Goal: Transaction & Acquisition: Download file/media

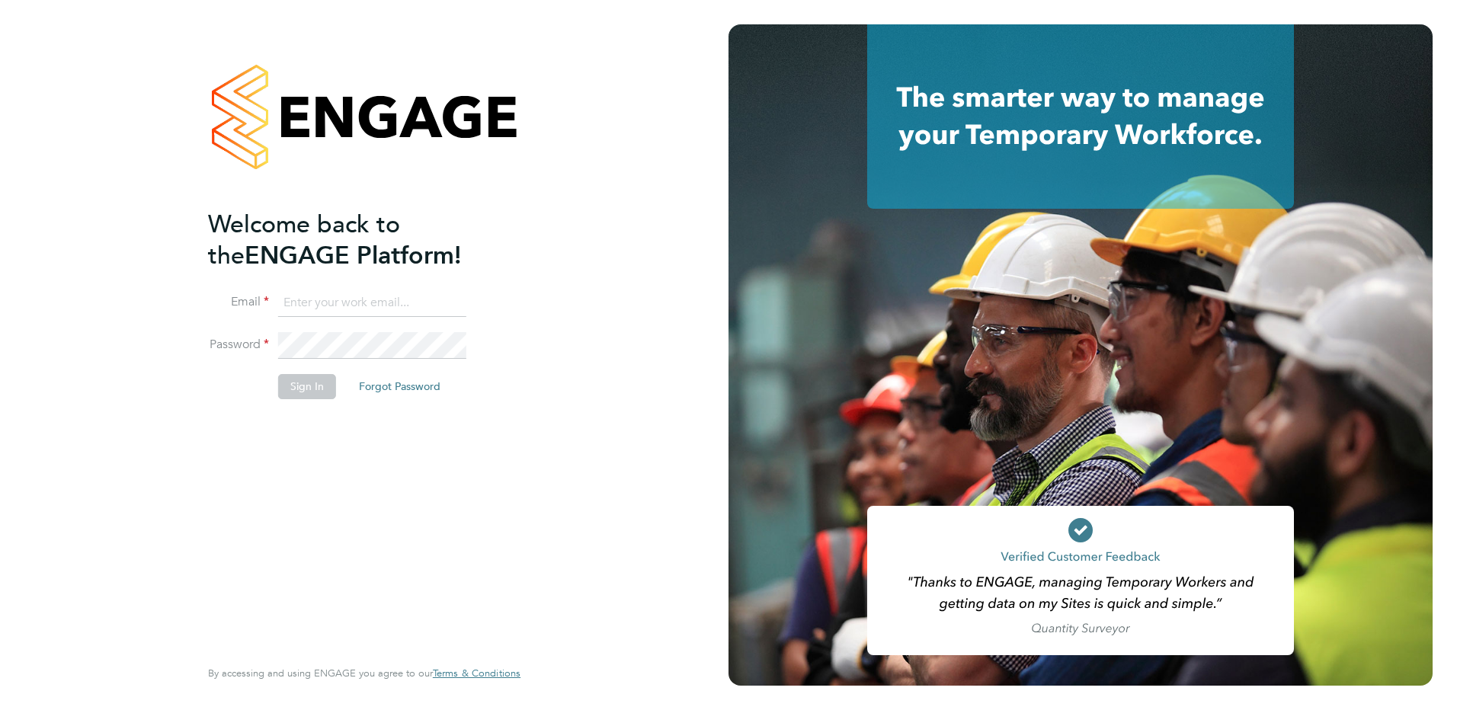
type input "[EMAIL_ADDRESS][DOMAIN_NAME]"
click at [307, 393] on button "Sign In" at bounding box center [307, 386] width 58 height 24
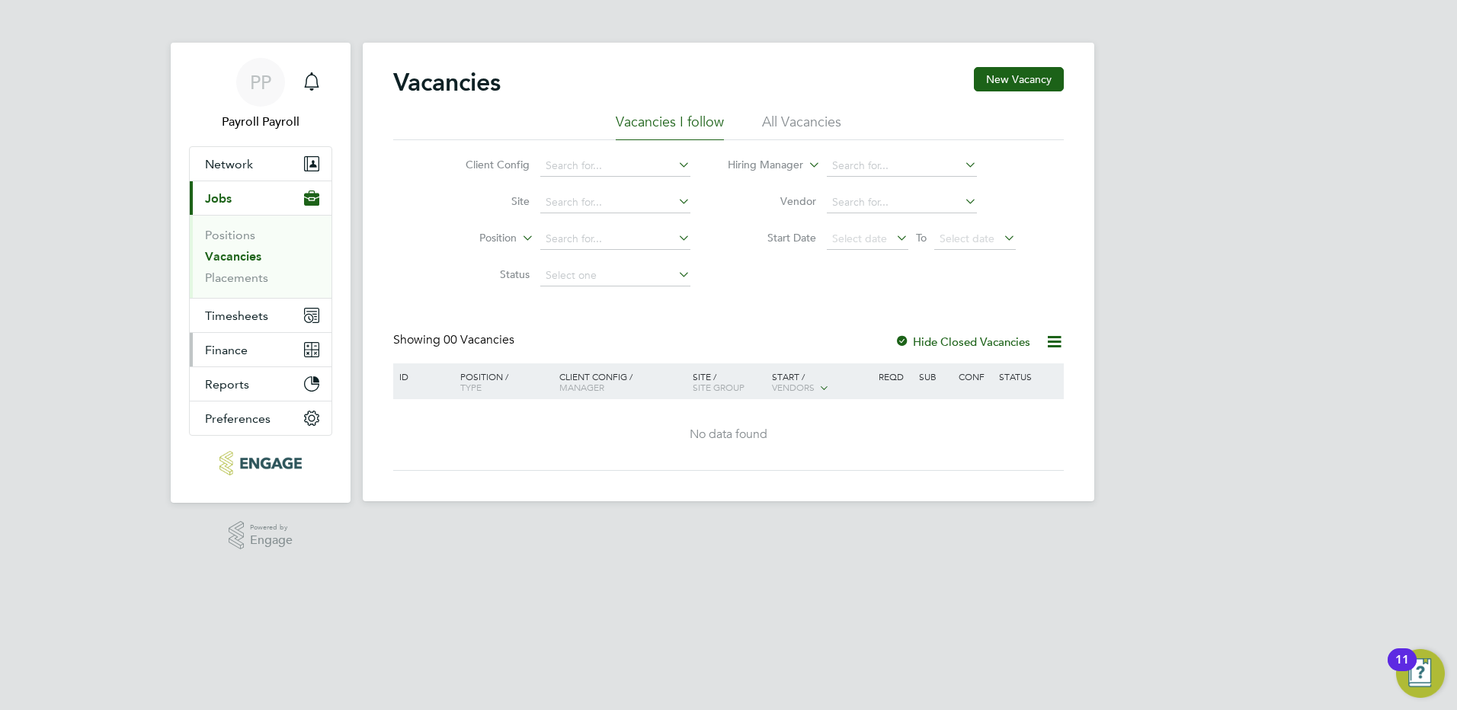
click at [238, 346] on span "Finance" at bounding box center [226, 350] width 43 height 14
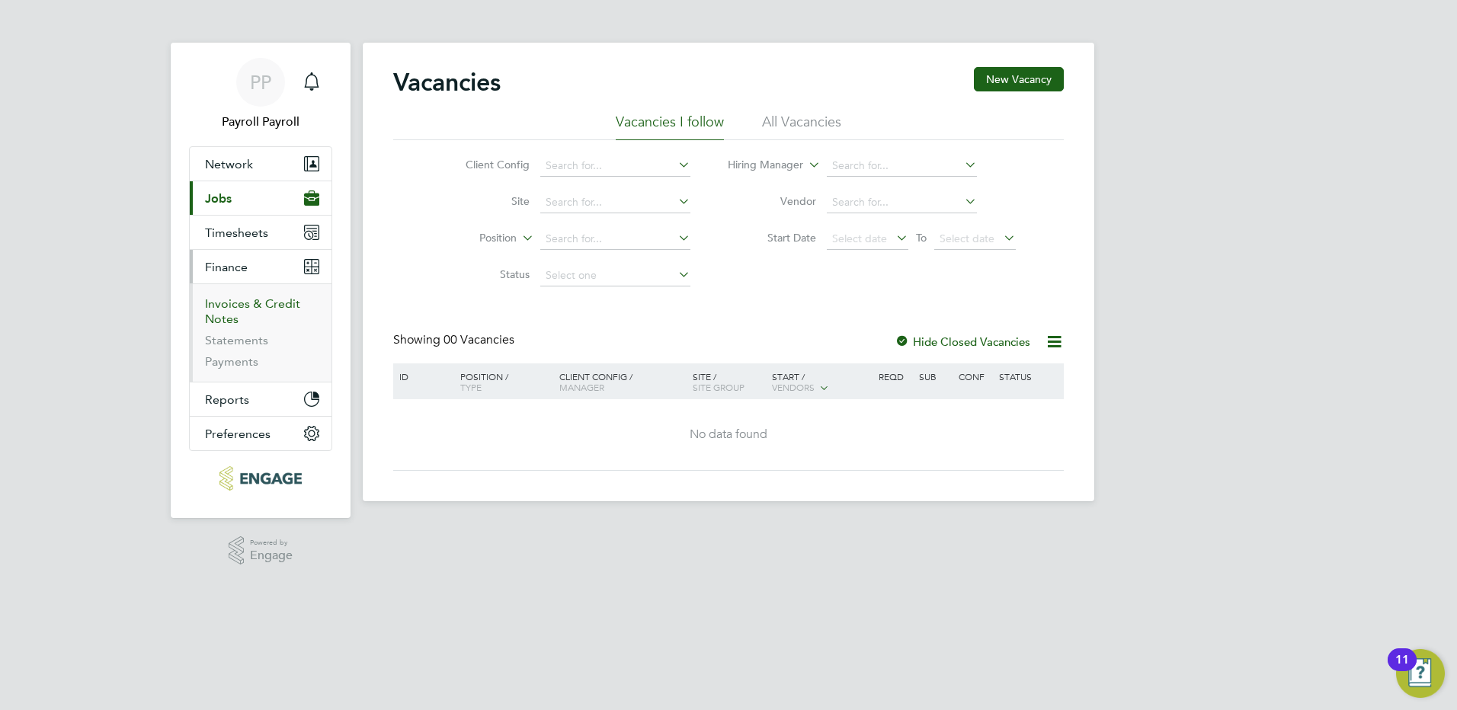
click at [249, 309] on link "Invoices & Credit Notes" at bounding box center [252, 311] width 95 height 30
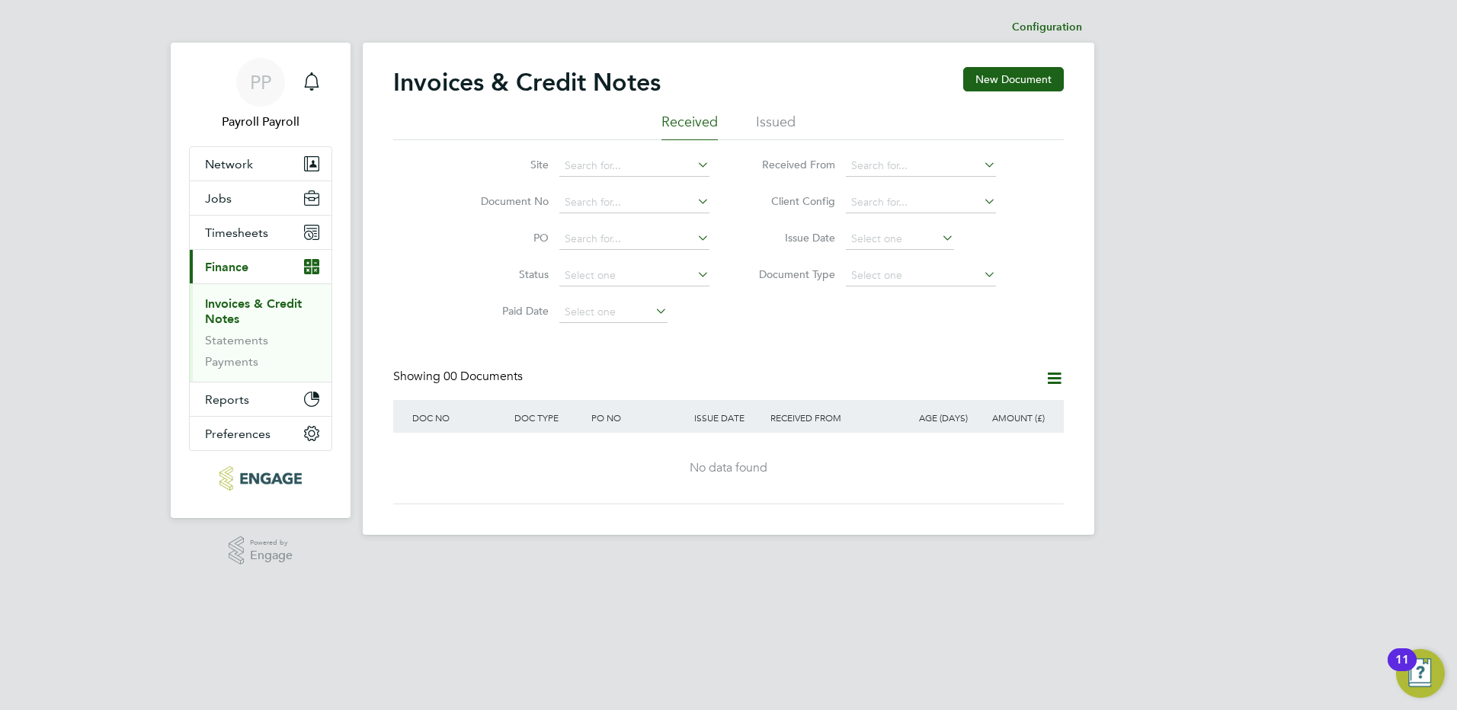
click at [782, 119] on li "Issued" at bounding box center [776, 126] width 40 height 27
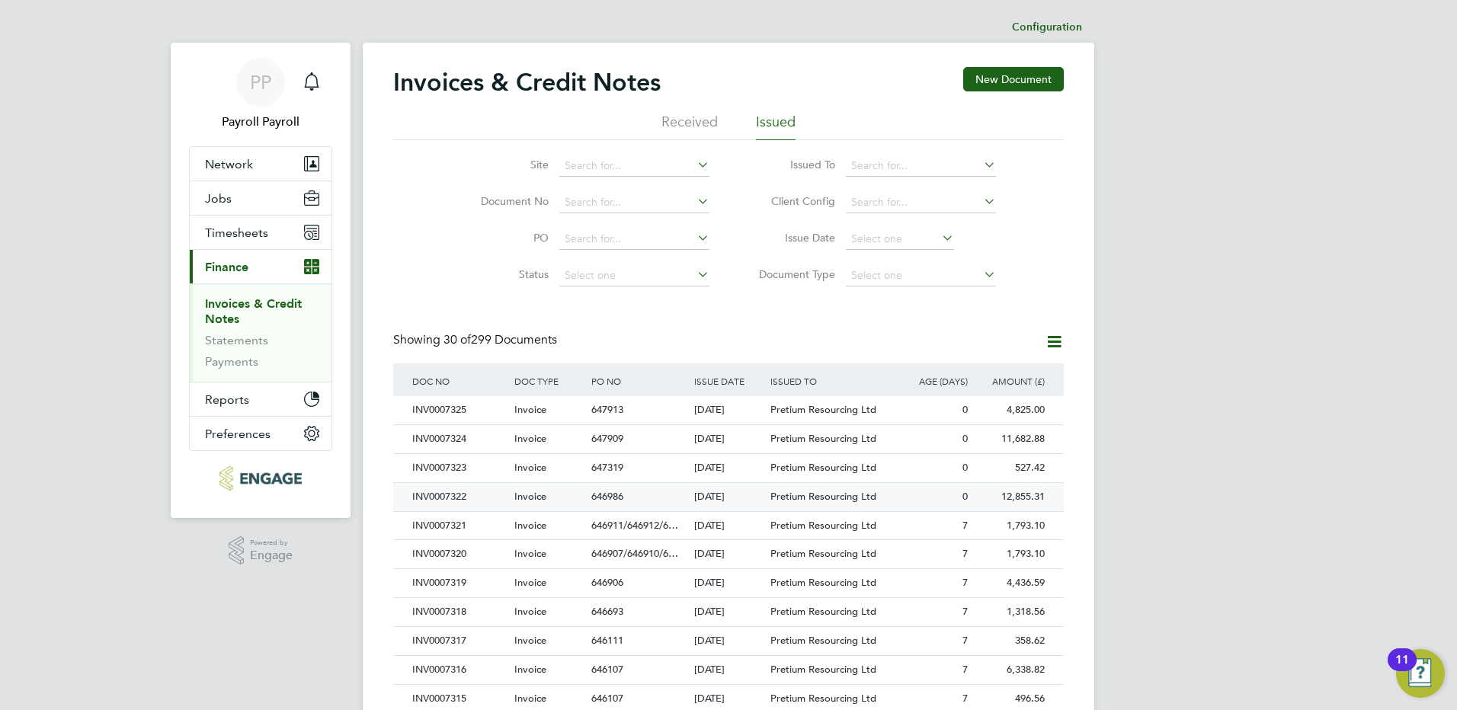
click at [456, 500] on div "INV0007322" at bounding box center [459, 497] width 102 height 28
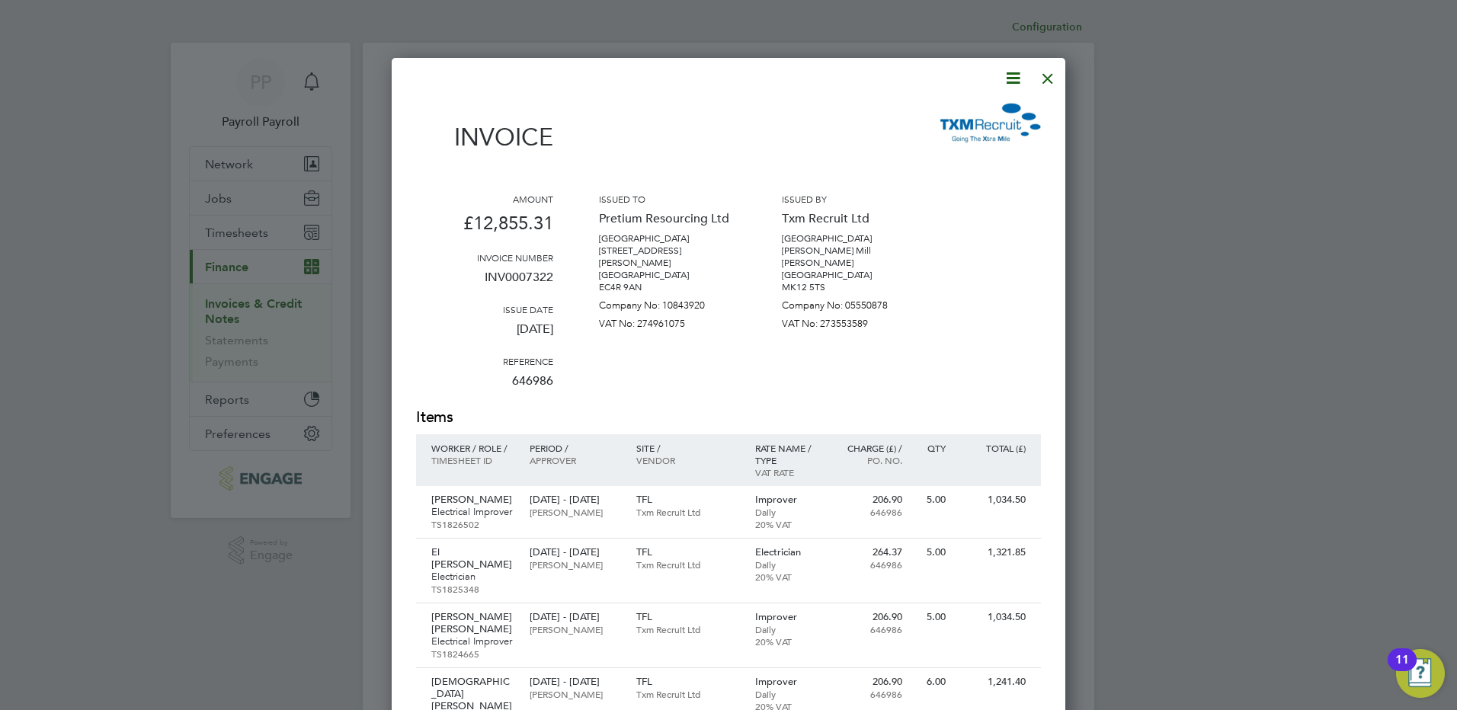
click at [1021, 77] on icon at bounding box center [1012, 78] width 19 height 19
click at [970, 115] on li "Download Invoice" at bounding box center [966, 114] width 105 height 21
click at [1047, 82] on div at bounding box center [1047, 74] width 27 height 27
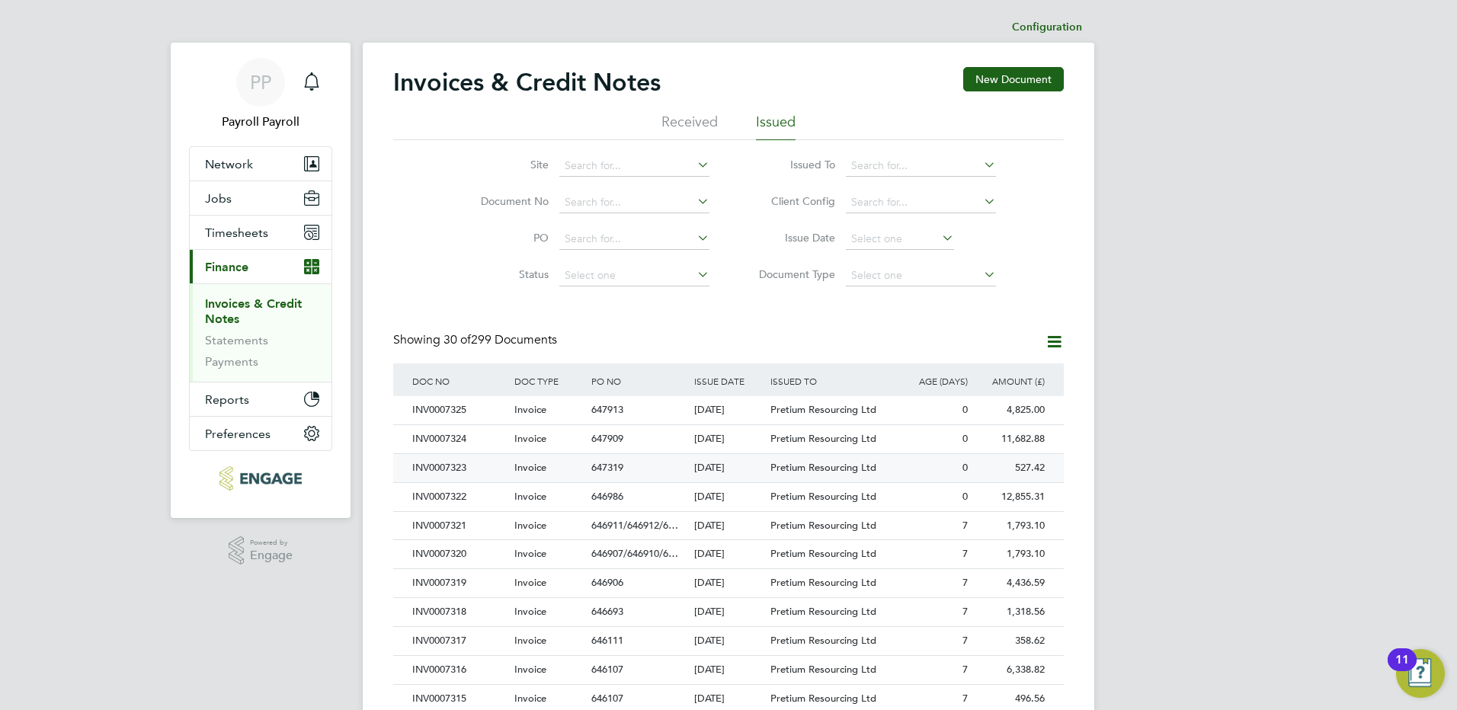
click at [454, 466] on div "INV0007323" at bounding box center [459, 468] width 102 height 28
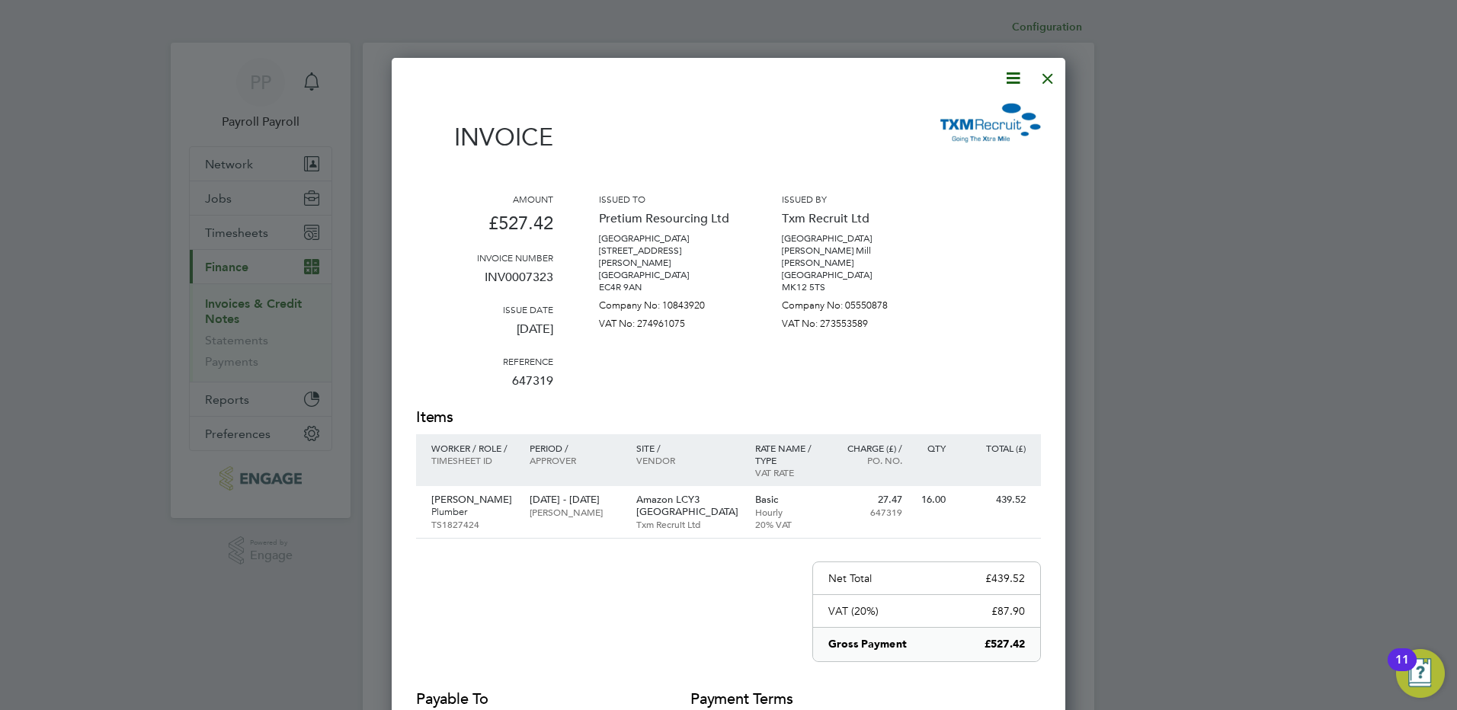
click at [1012, 82] on icon at bounding box center [1012, 78] width 19 height 19
click at [968, 116] on li "Download Invoice" at bounding box center [966, 114] width 105 height 21
click at [1047, 74] on div at bounding box center [1047, 74] width 27 height 27
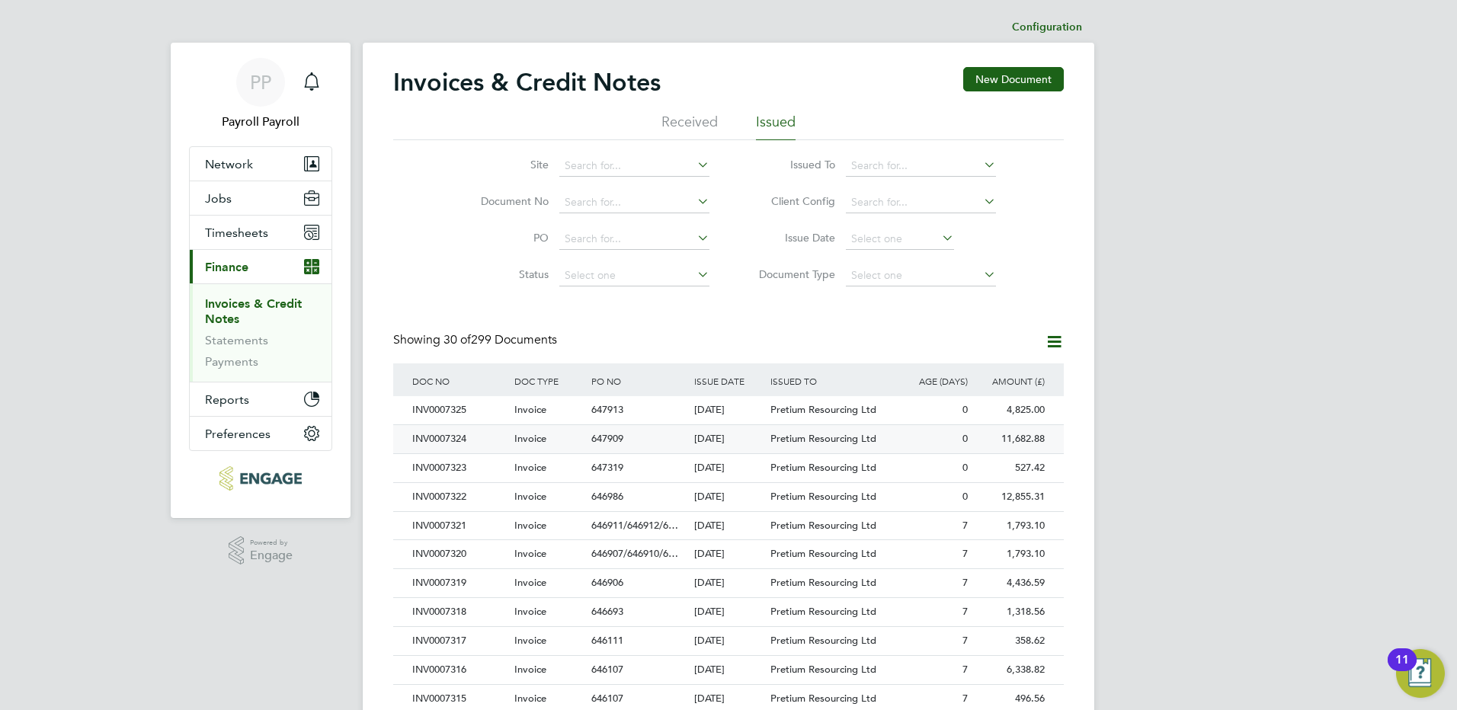
click at [459, 438] on div "INV0007324" at bounding box center [459, 439] width 102 height 28
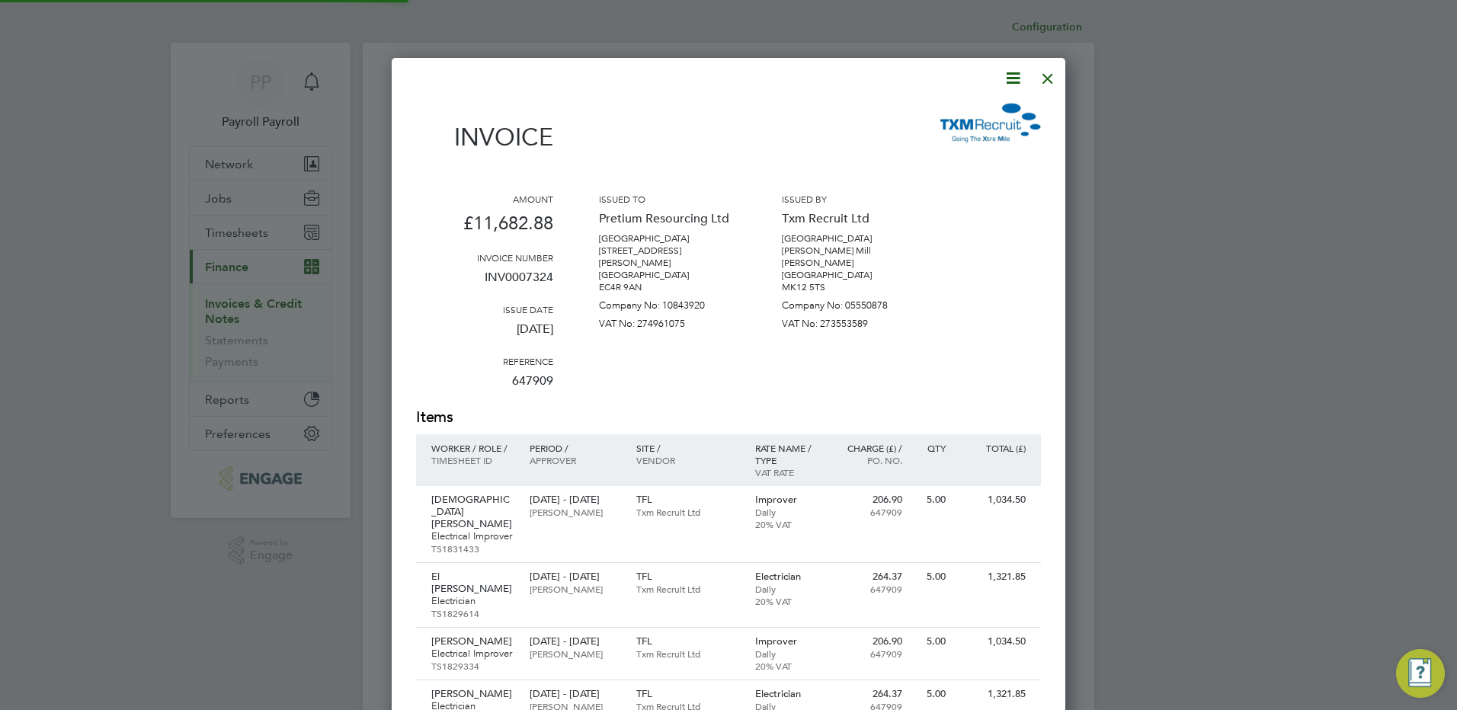
scroll to position [1191, 674]
click at [1009, 77] on icon at bounding box center [1012, 78] width 19 height 19
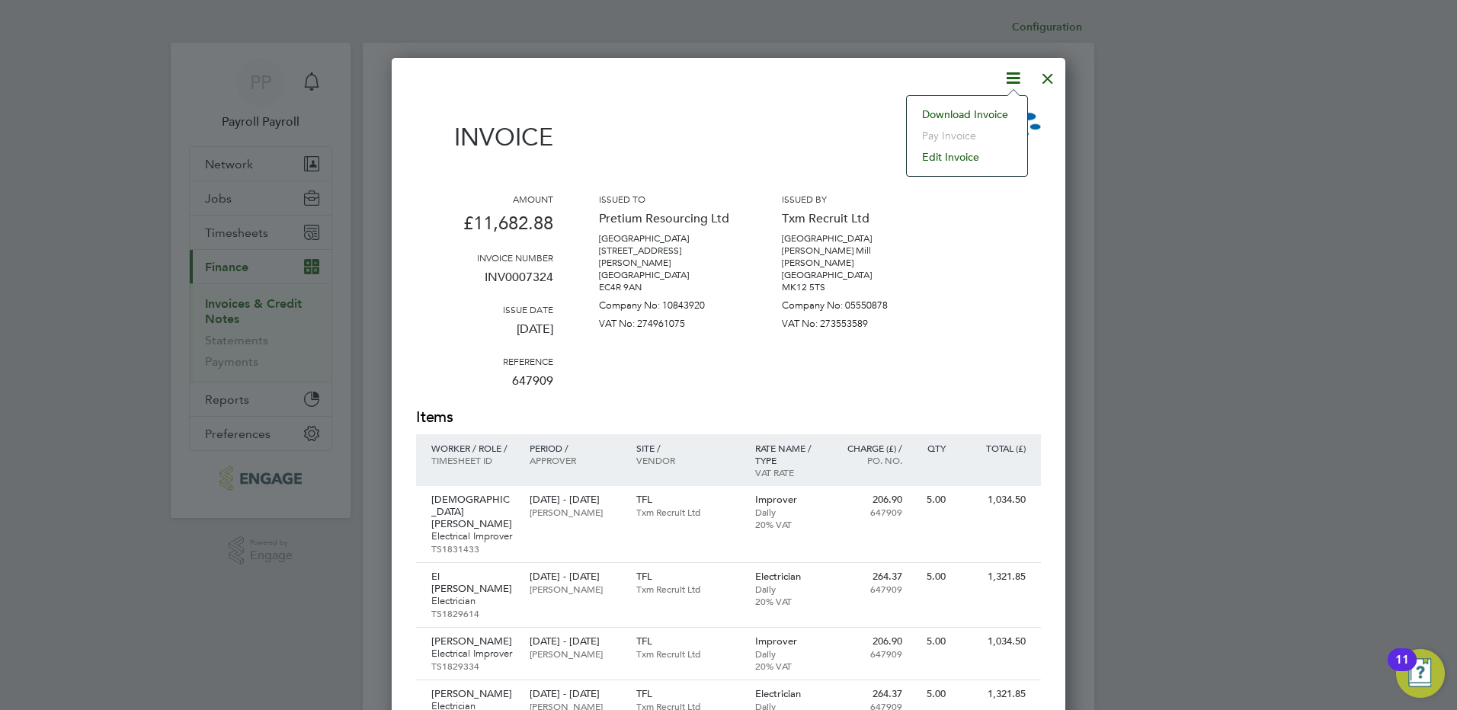
click at [981, 117] on li "Download Invoice" at bounding box center [966, 114] width 105 height 21
click at [1050, 81] on div at bounding box center [1047, 74] width 27 height 27
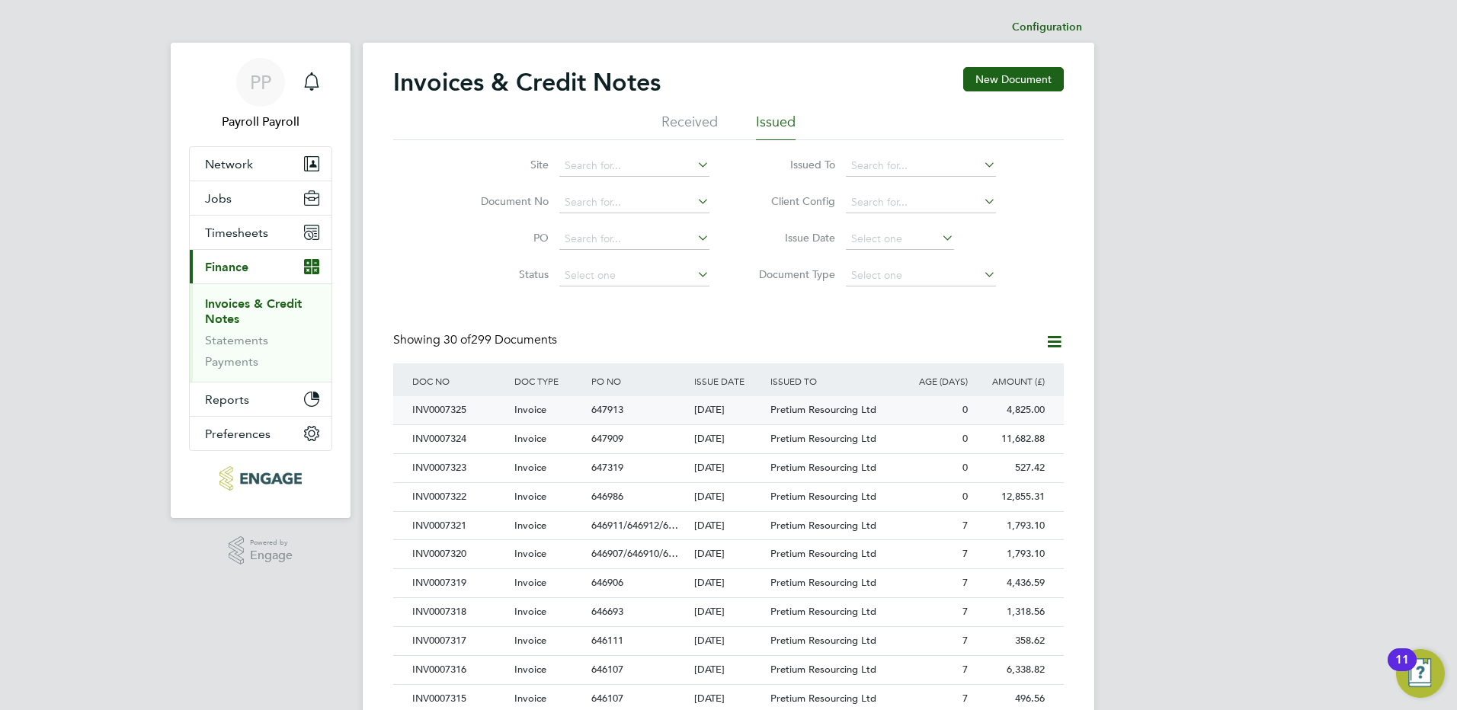
click at [465, 410] on div "INV0007325" at bounding box center [459, 410] width 102 height 28
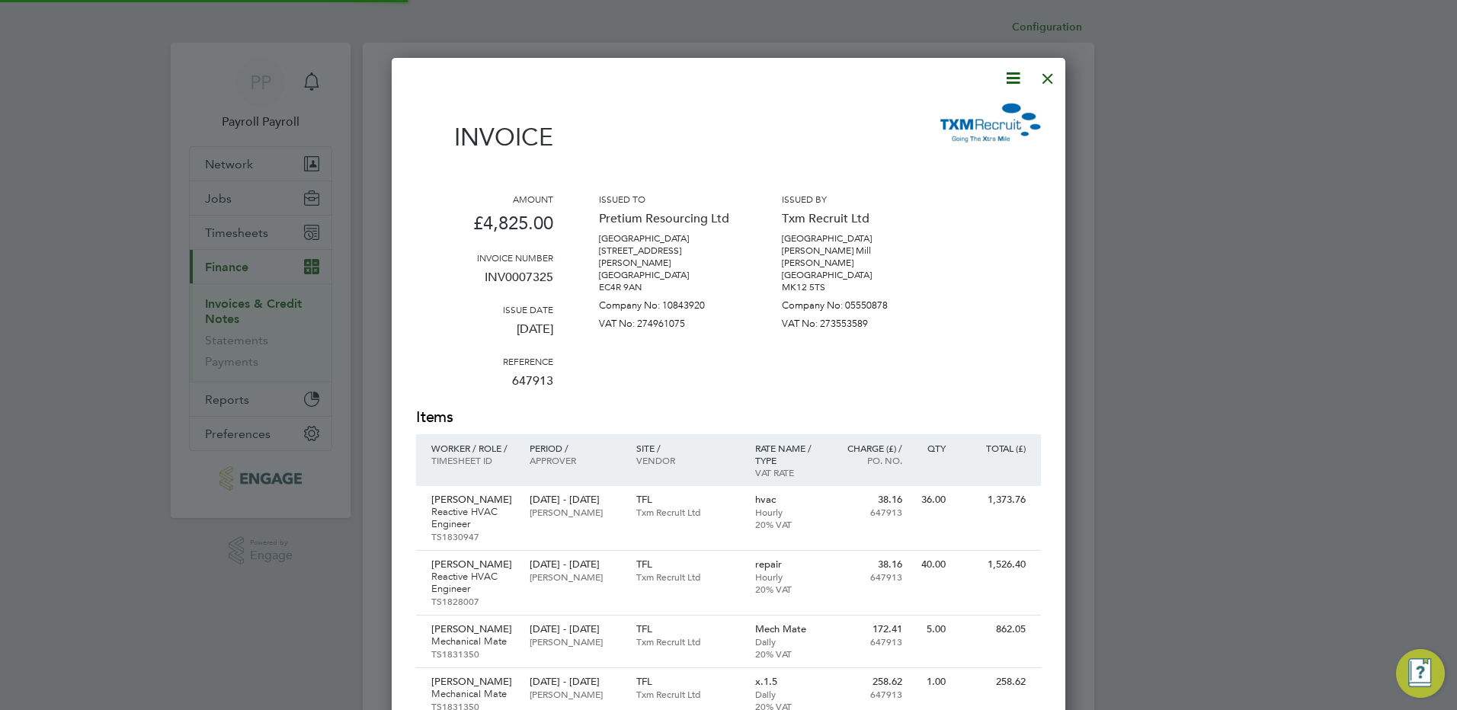
scroll to position [981, 674]
click at [1012, 85] on icon at bounding box center [1012, 78] width 19 height 19
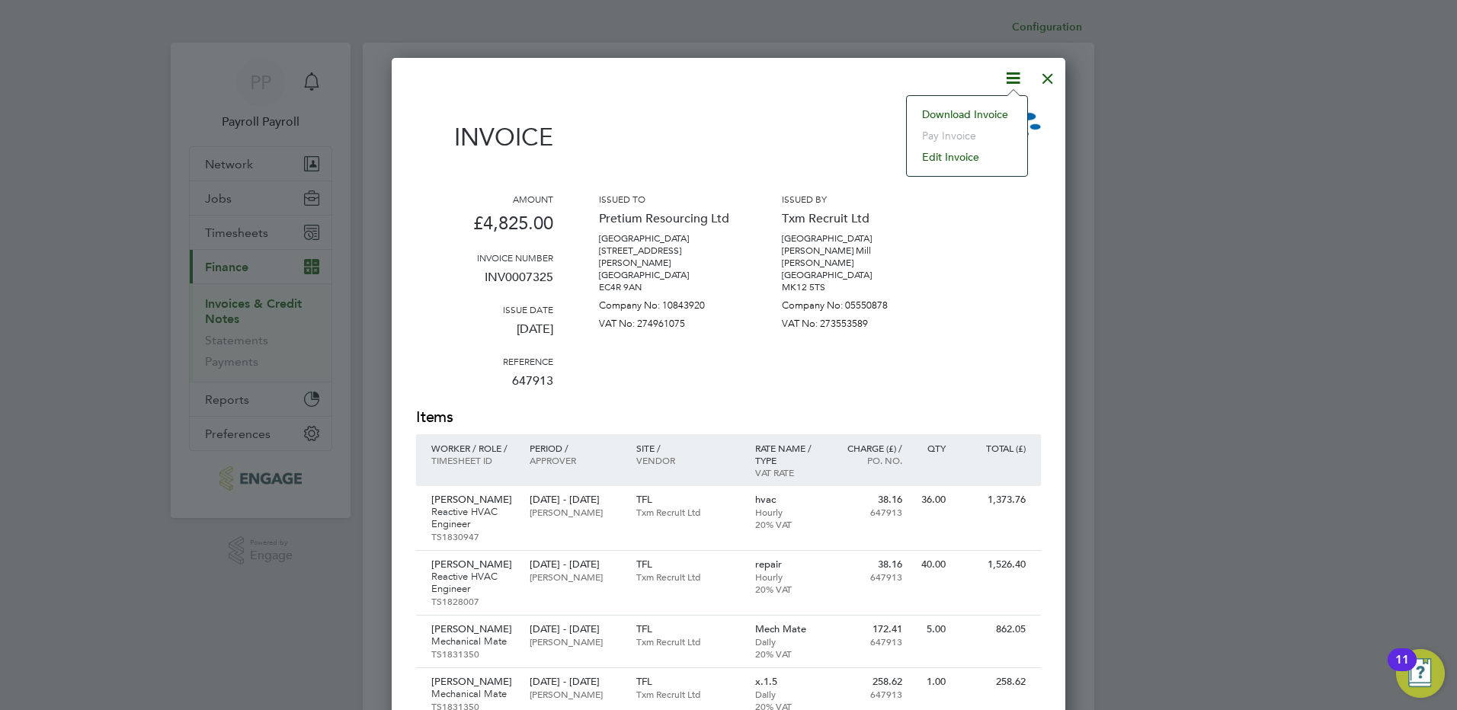
click at [974, 116] on li "Download Invoice" at bounding box center [966, 114] width 105 height 21
click at [1043, 76] on div at bounding box center [1047, 74] width 27 height 27
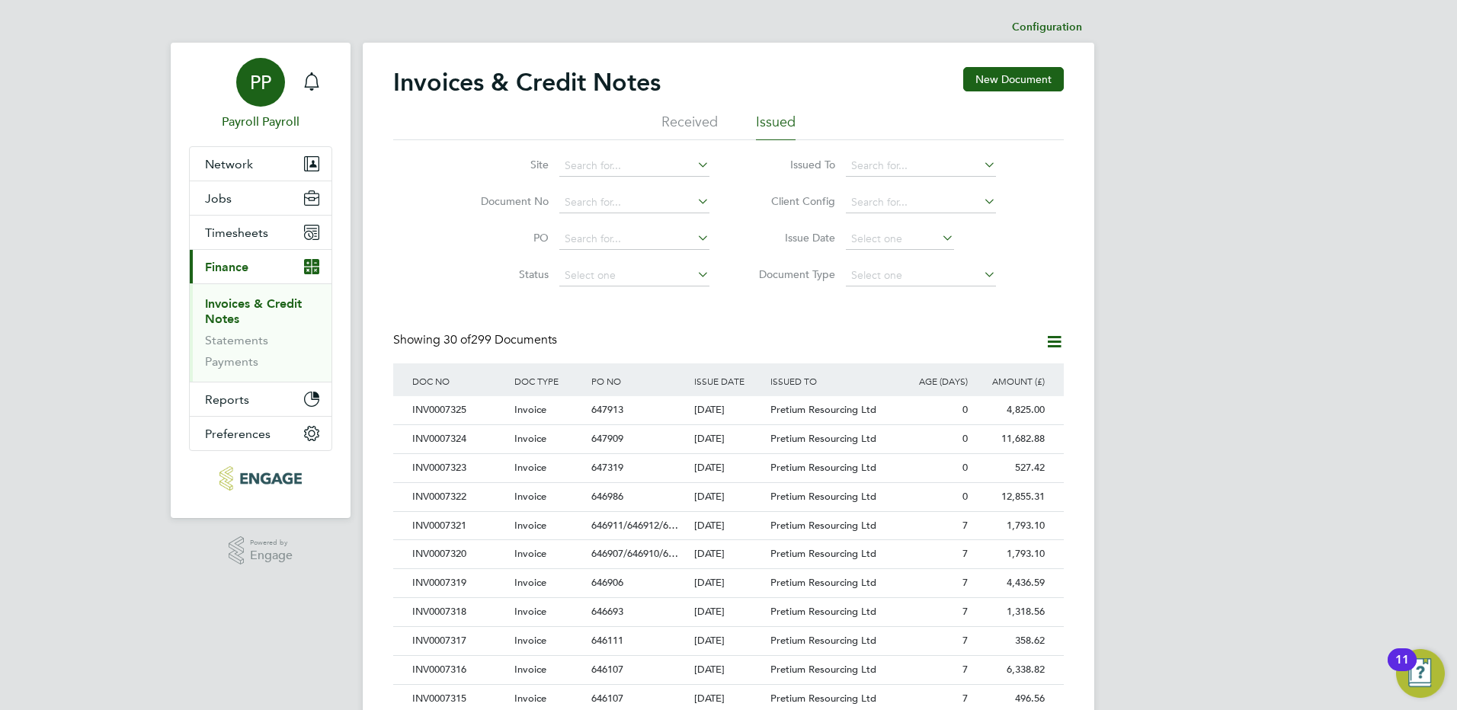
click at [268, 92] on span "PP" at bounding box center [260, 82] width 21 height 20
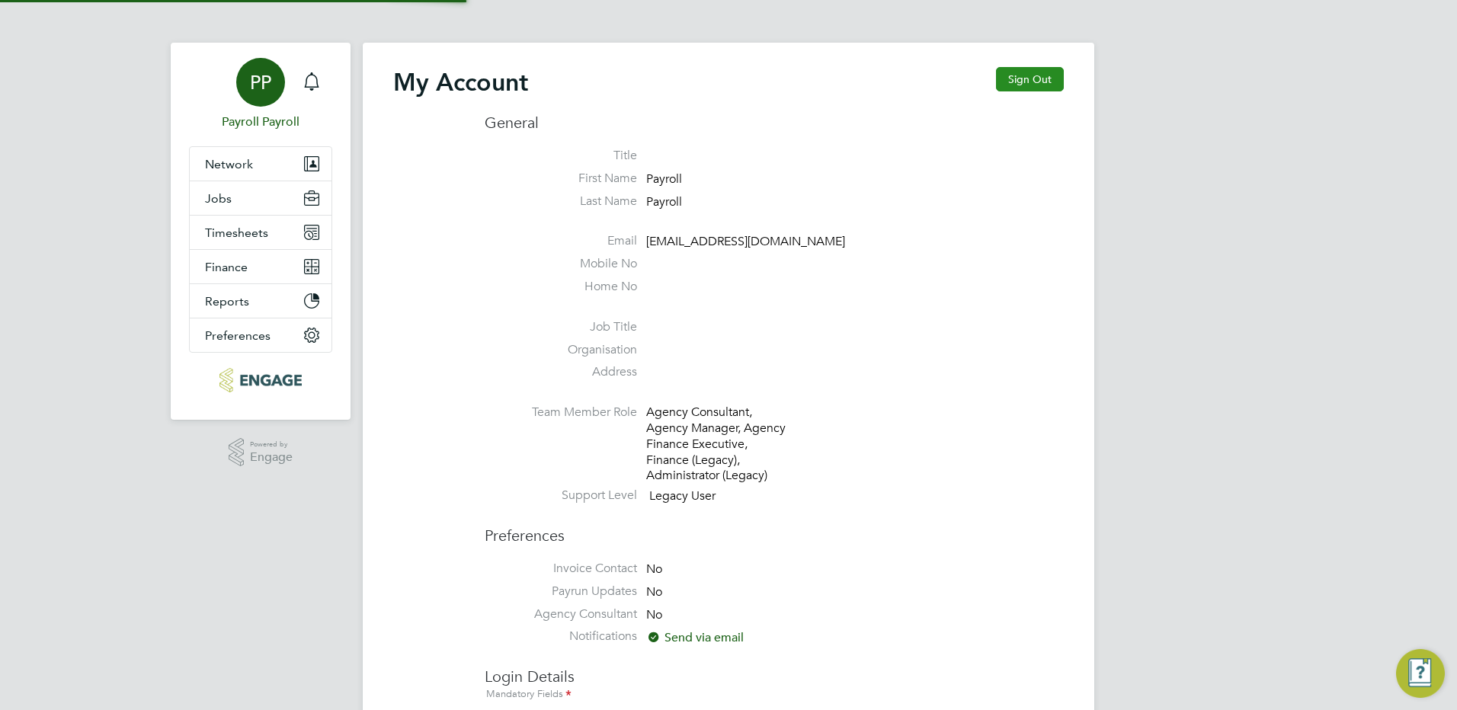
type input "[EMAIL_ADDRESS][DOMAIN_NAME]"
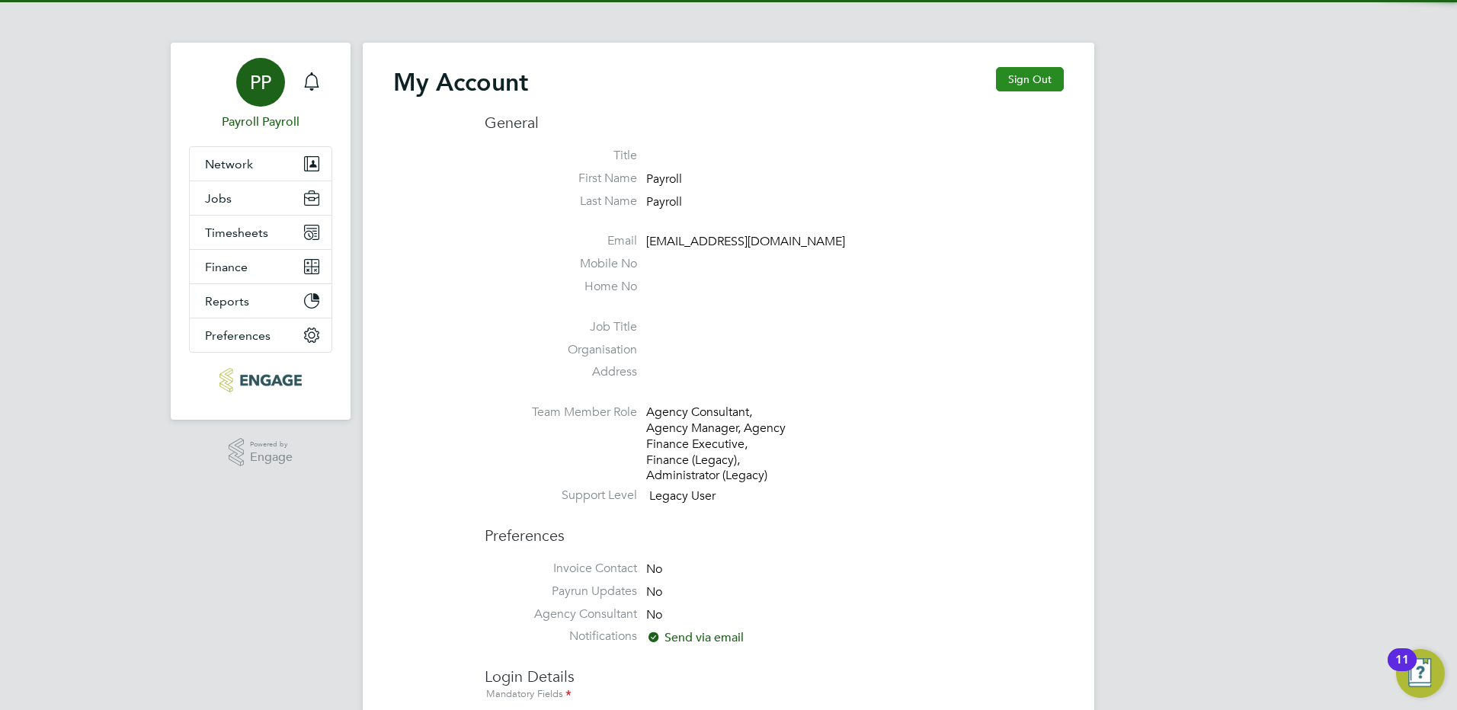
click at [1027, 81] on button "Sign Out" at bounding box center [1030, 79] width 68 height 24
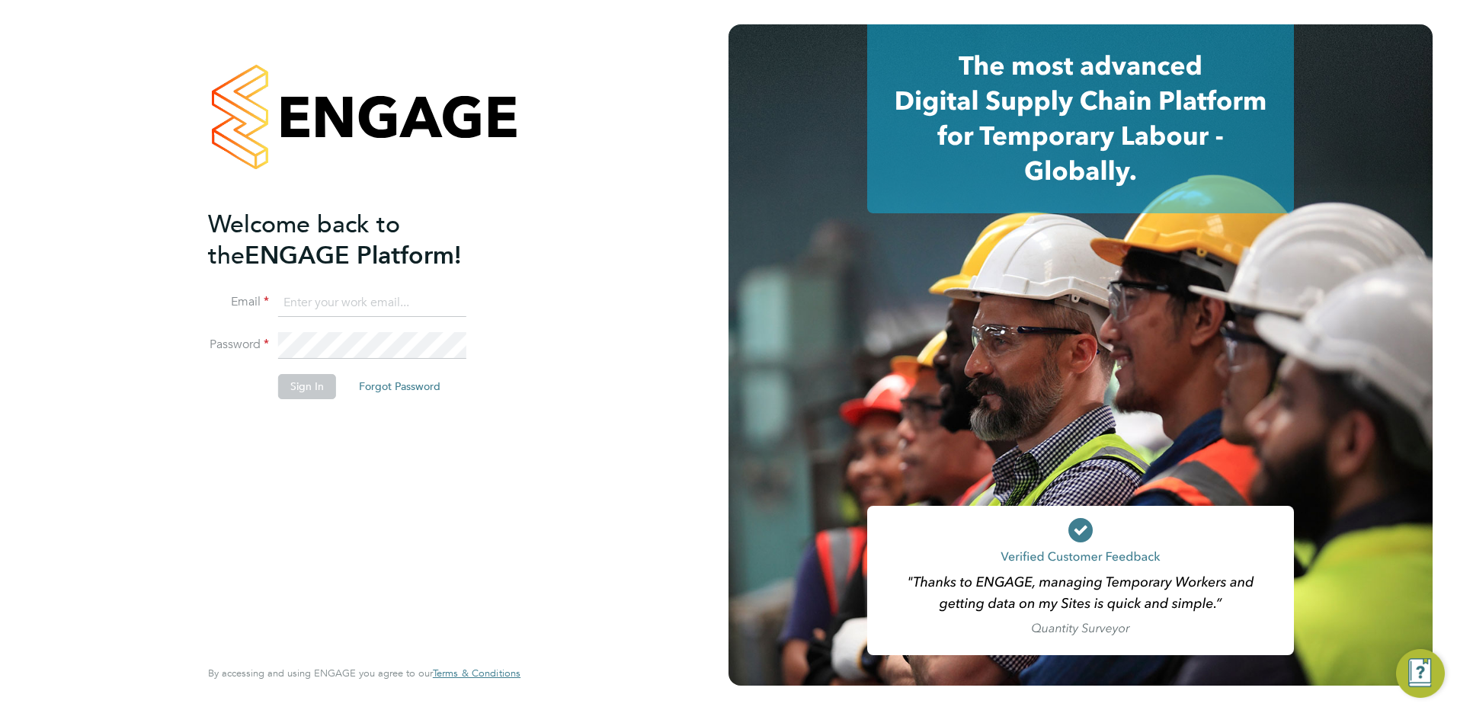
type input "[EMAIL_ADDRESS][DOMAIN_NAME]"
